Goal: Navigation & Orientation: Find specific page/section

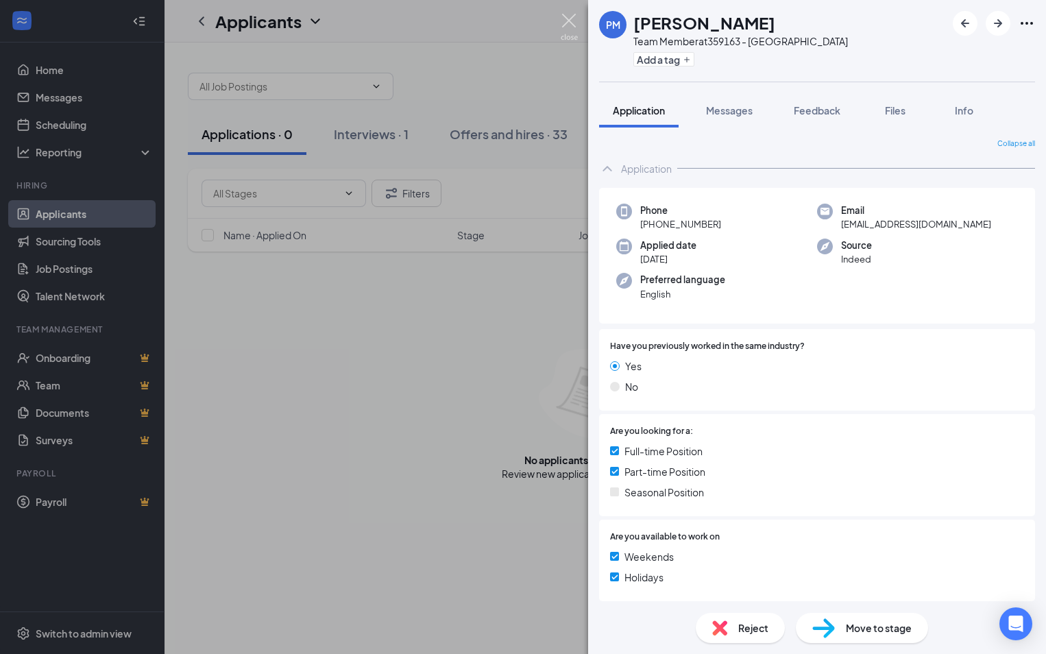
click at [568, 22] on img at bounding box center [569, 27] width 17 height 27
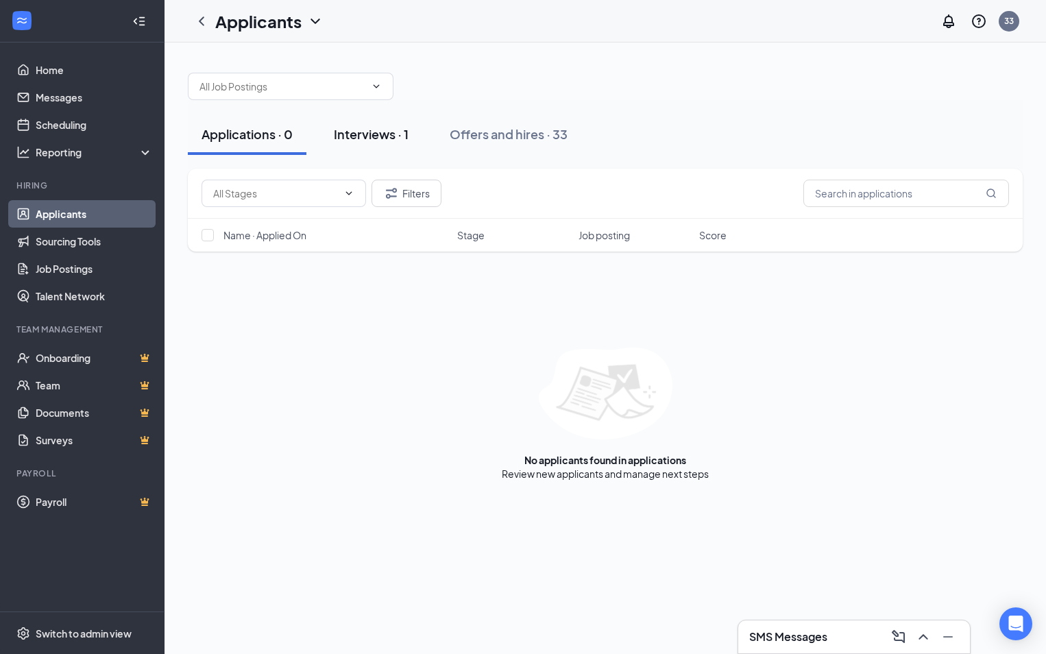
click at [387, 140] on div "Interviews · 1" at bounding box center [371, 133] width 75 height 17
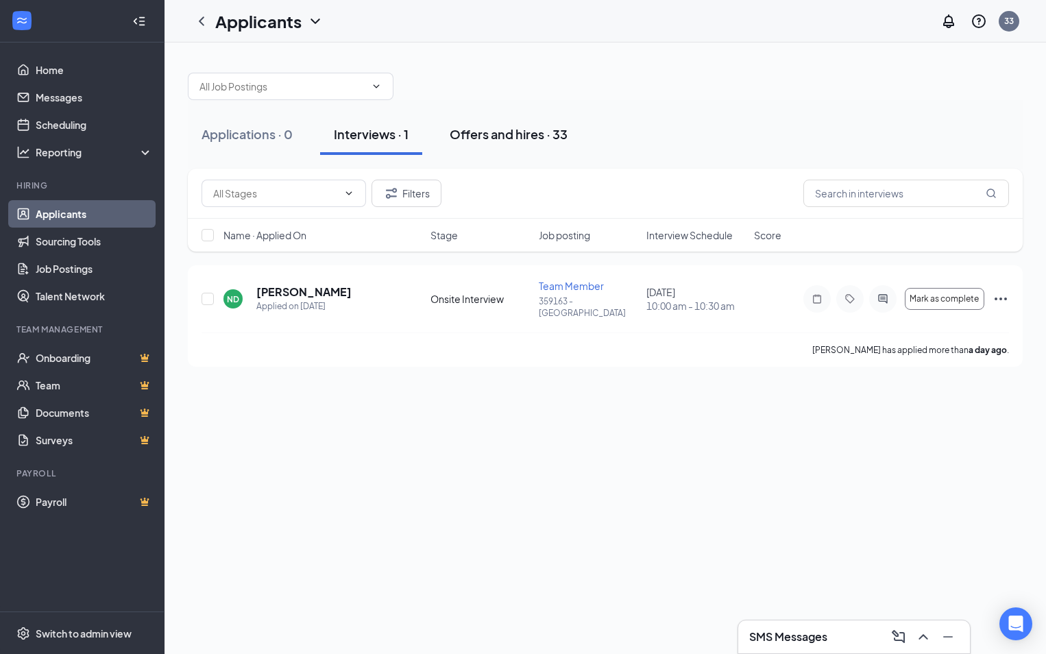
click at [489, 130] on div "Offers and hires · 33" at bounding box center [509, 133] width 118 height 17
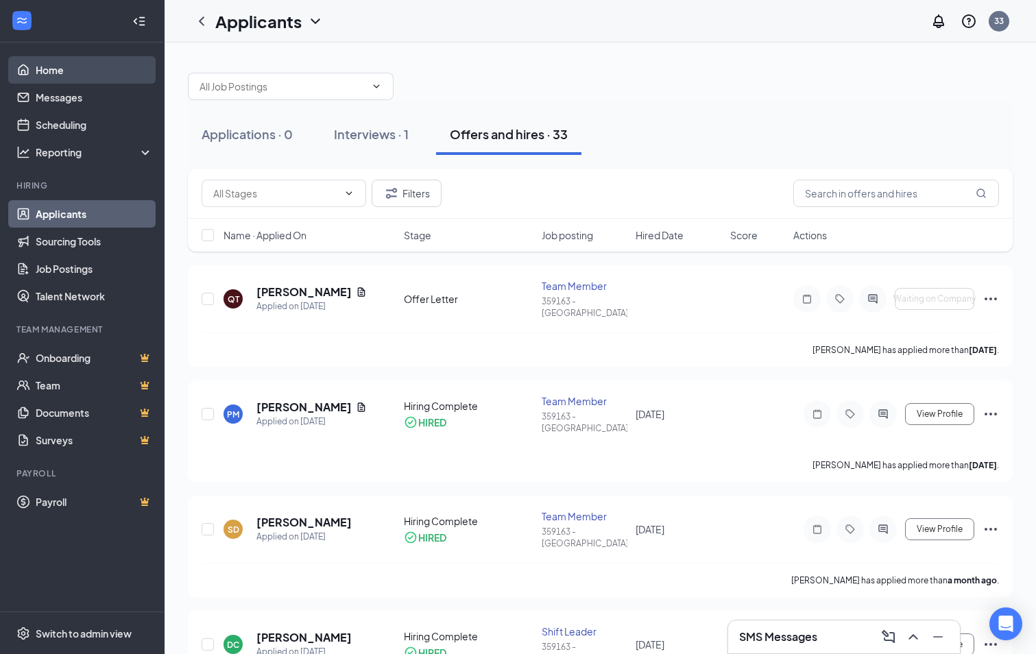
click at [45, 72] on link "Home" at bounding box center [94, 69] width 117 height 27
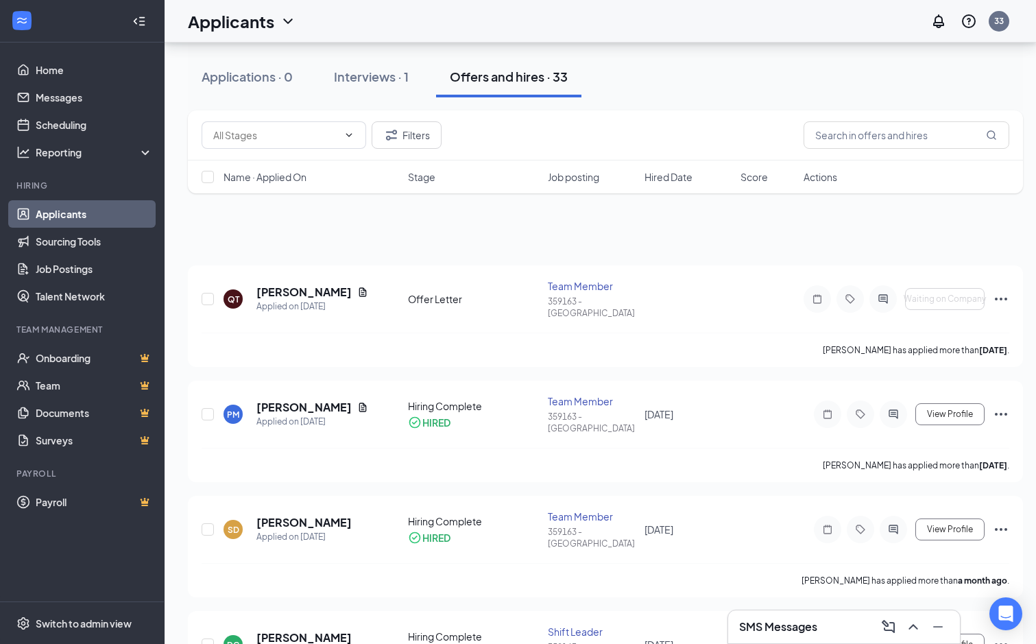
scroll to position [69, 0]
